Goal: Information Seeking & Learning: Learn about a topic

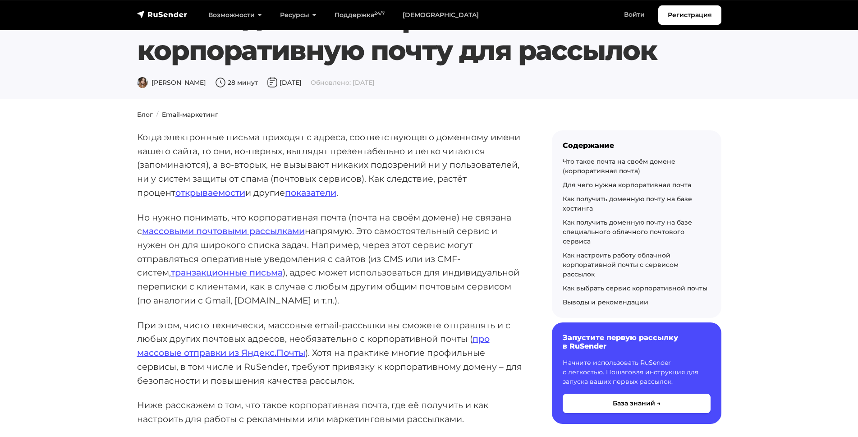
scroll to position [57, 0]
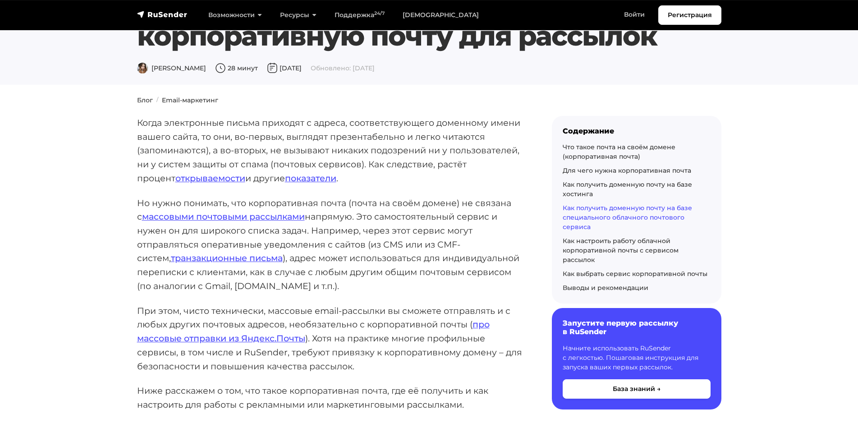
click at [584, 210] on link "Как получить доменную почту на базе специального облачного почтового сервиса" at bounding box center [627, 217] width 129 height 27
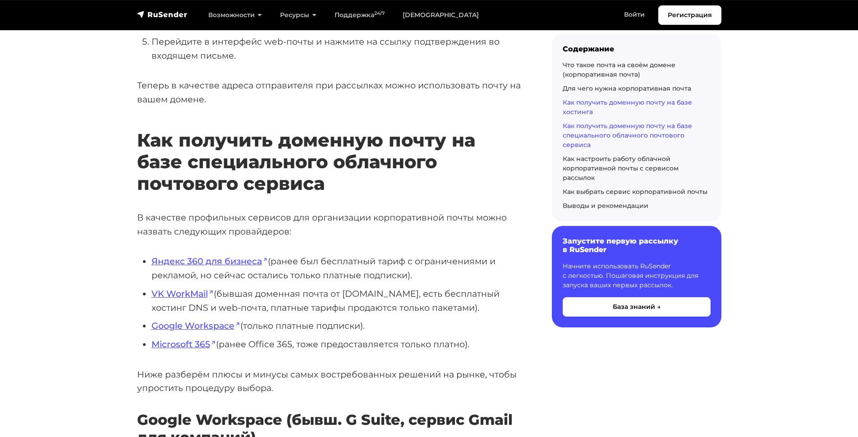
scroll to position [3796, 0]
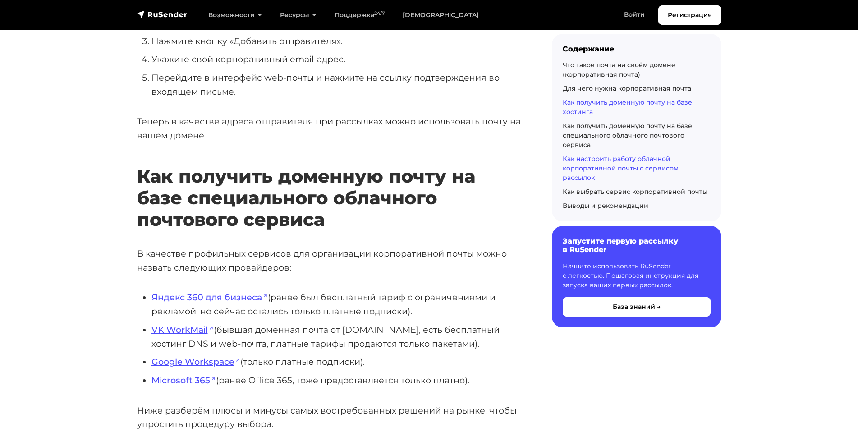
click at [585, 159] on link "Как настроить работу облачной корпоративной почты с сервисом рассылок" at bounding box center [621, 168] width 116 height 27
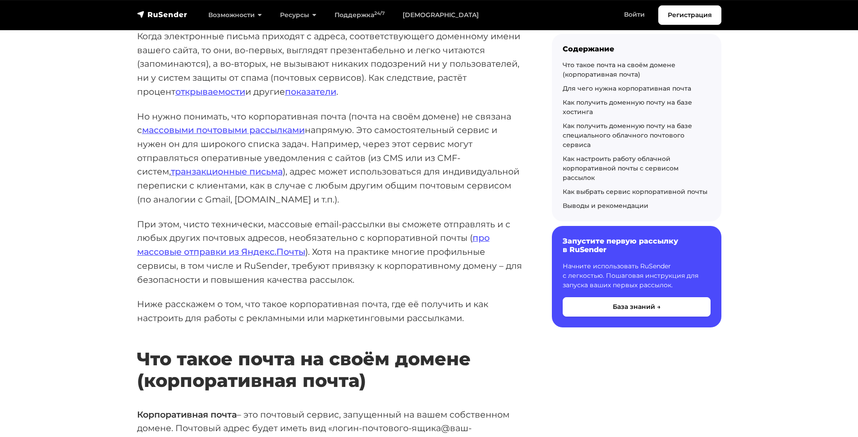
scroll to position [114, 0]
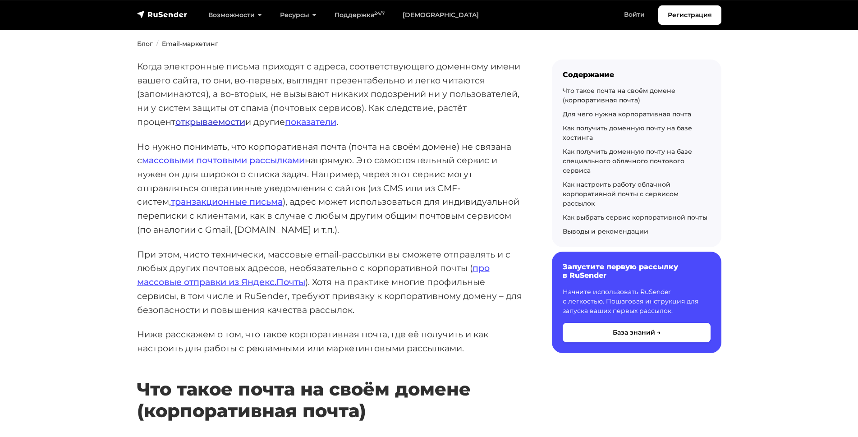
click at [175, 118] on link "открываемости" at bounding box center [210, 121] width 70 height 11
